Goal: Information Seeking & Learning: Learn about a topic

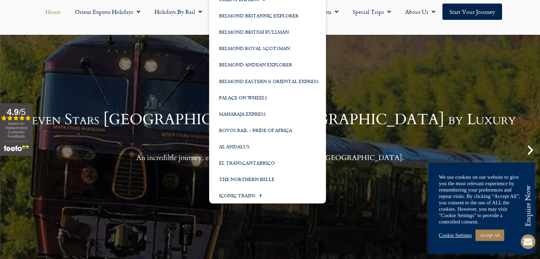
scroll to position [71, 0]
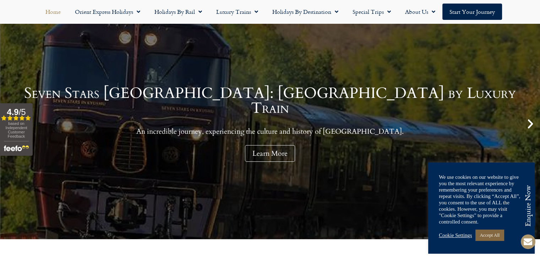
click at [497, 236] on link "Accept All" at bounding box center [490, 235] width 28 height 11
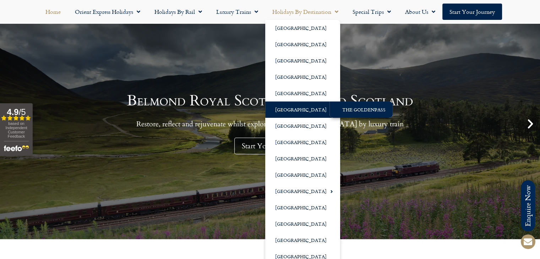
click at [353, 110] on link "The GoldenPass" at bounding box center [361, 110] width 63 height 16
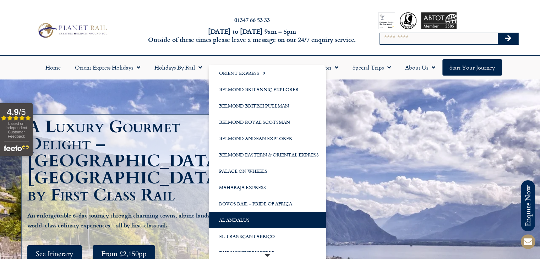
click at [239, 222] on link "Al Andalus" at bounding box center [267, 220] width 117 height 16
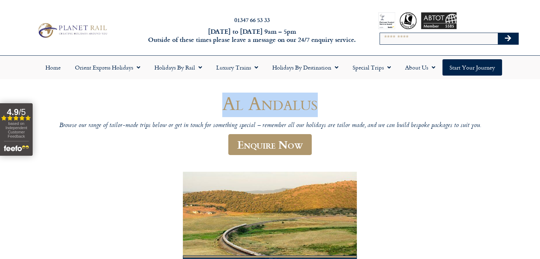
drag, startPoint x: 339, startPoint y: 105, endPoint x: 221, endPoint y: 102, distance: 118.0
click at [221, 102] on h1 "Al Andalus" at bounding box center [270, 103] width 426 height 21
copy h1 "Al Andalus"
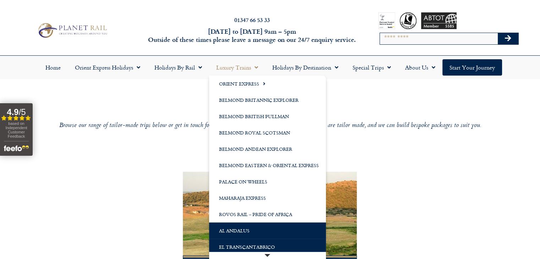
click at [262, 245] on link "El Transcantabrico" at bounding box center [267, 247] width 117 height 16
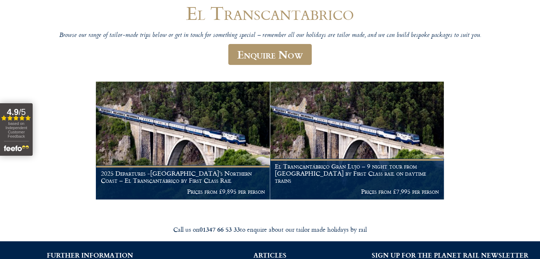
scroll to position [36, 0]
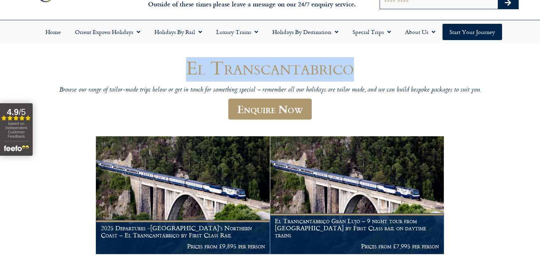
drag, startPoint x: 374, startPoint y: 63, endPoint x: 153, endPoint y: 63, distance: 220.5
click at [153, 63] on h1 "El Transcantabrico" at bounding box center [270, 67] width 426 height 21
copy h1 "El Transcantabrico"
